Goal: Navigation & Orientation: Find specific page/section

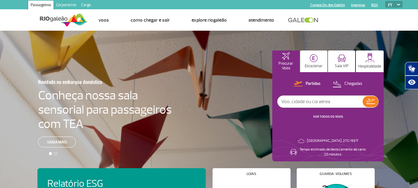
click at [61, 2] on link "Corporativo" at bounding box center [65, 6] width 25 height 10
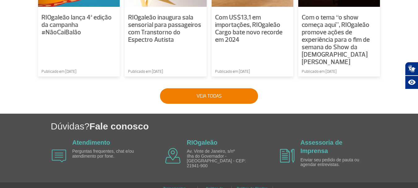
scroll to position [531, 0]
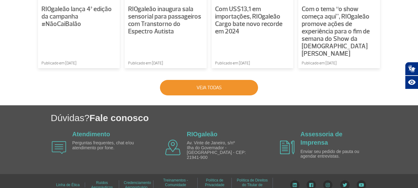
click at [231, 82] on button "Veja todas" at bounding box center [209, 87] width 98 height 15
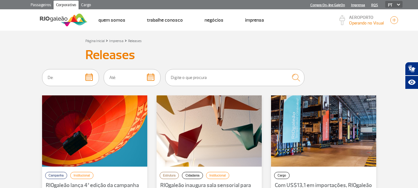
click at [87, 4] on link "Cargo" at bounding box center [86, 6] width 15 height 10
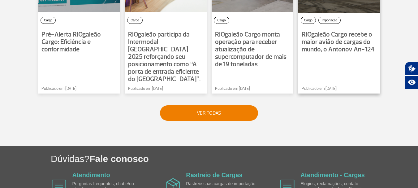
scroll to position [557, 0]
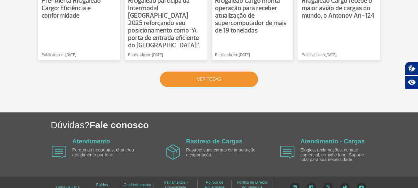
click at [241, 71] on button "VER TODAS" at bounding box center [209, 78] width 98 height 15
